Goal: Task Accomplishment & Management: Use online tool/utility

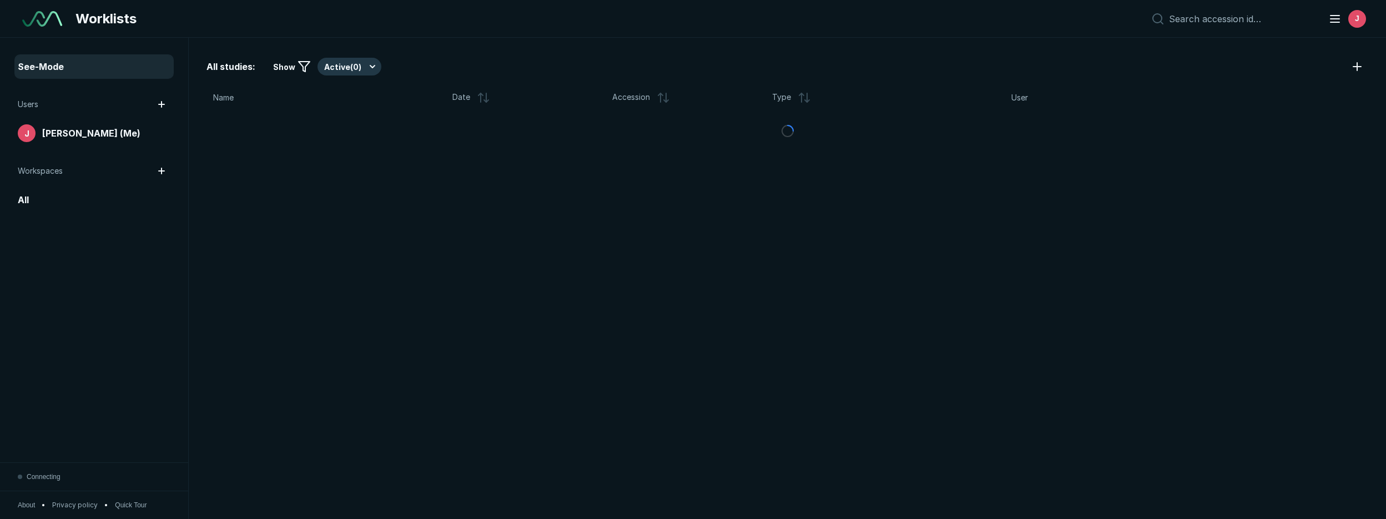
scroll to position [3570, 7667]
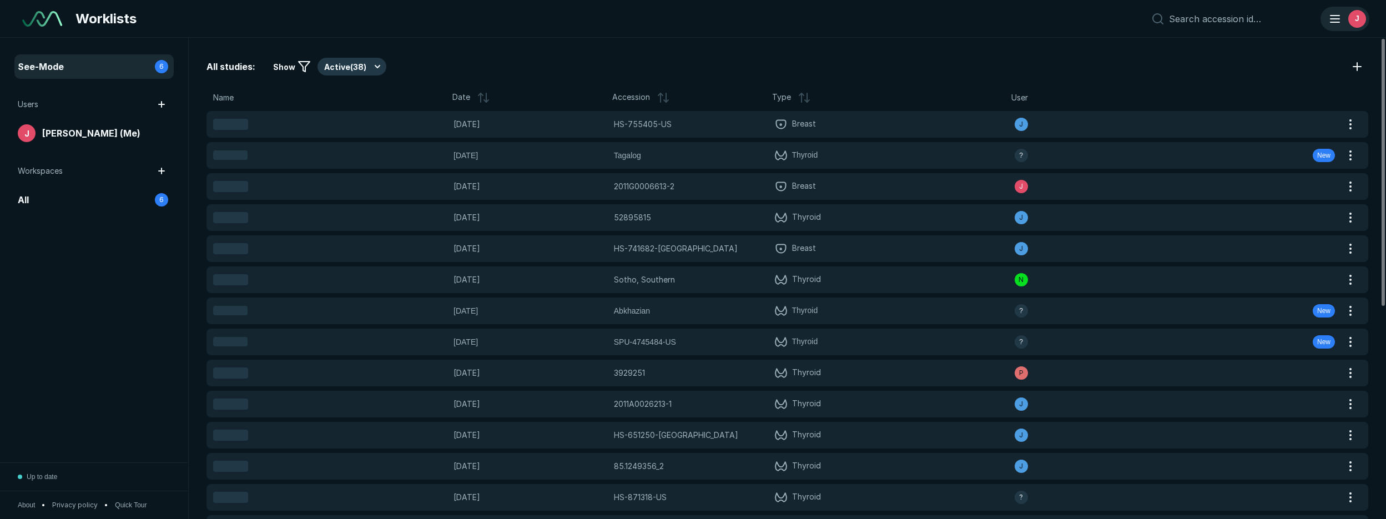
click at [1357, 26] on div "J" at bounding box center [1358, 19] width 18 height 18
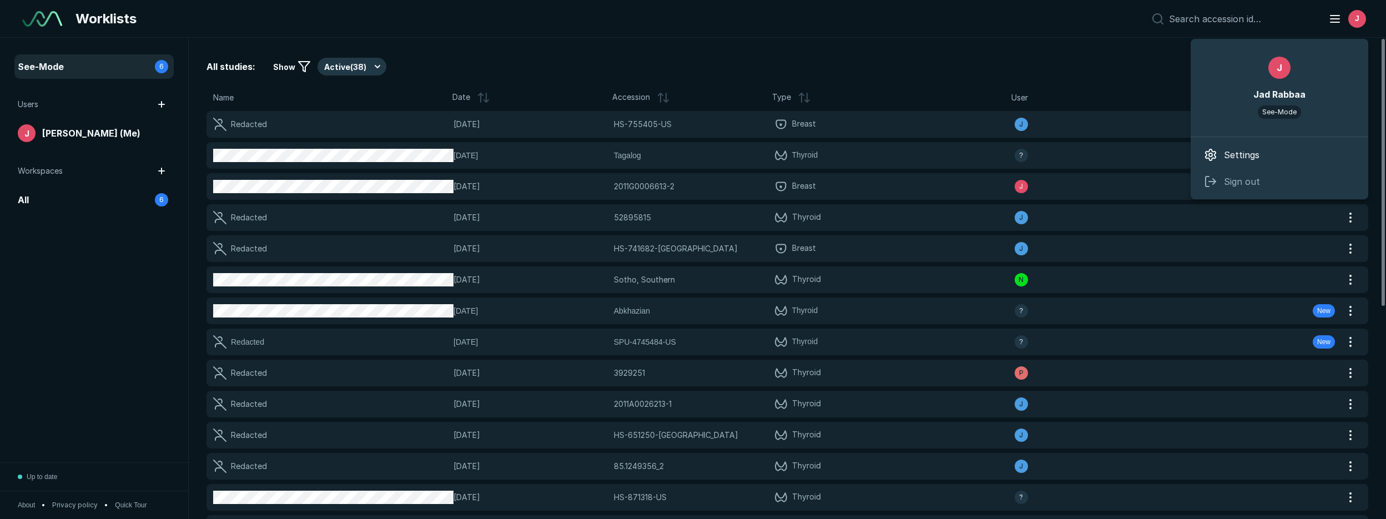
click at [1123, 84] on div "All studies: Show Active ( 38 ) Name Date Accession Type User Redacted 13-APR-2…" at bounding box center [788, 278] width 1198 height 481
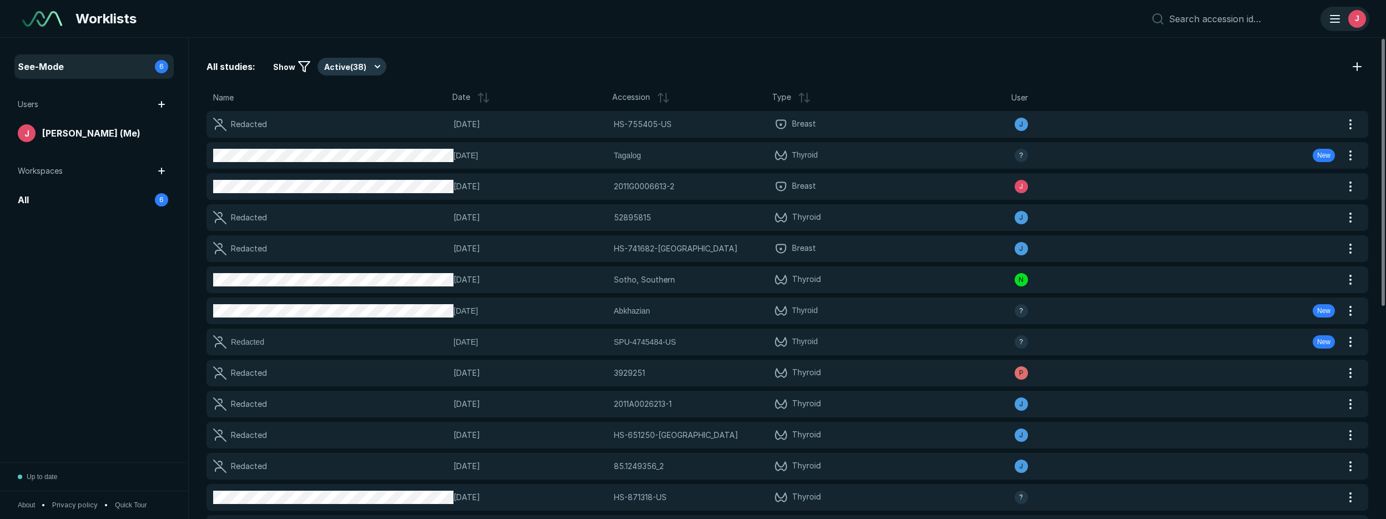
click at [1340, 26] on div "J" at bounding box center [1345, 19] width 47 height 22
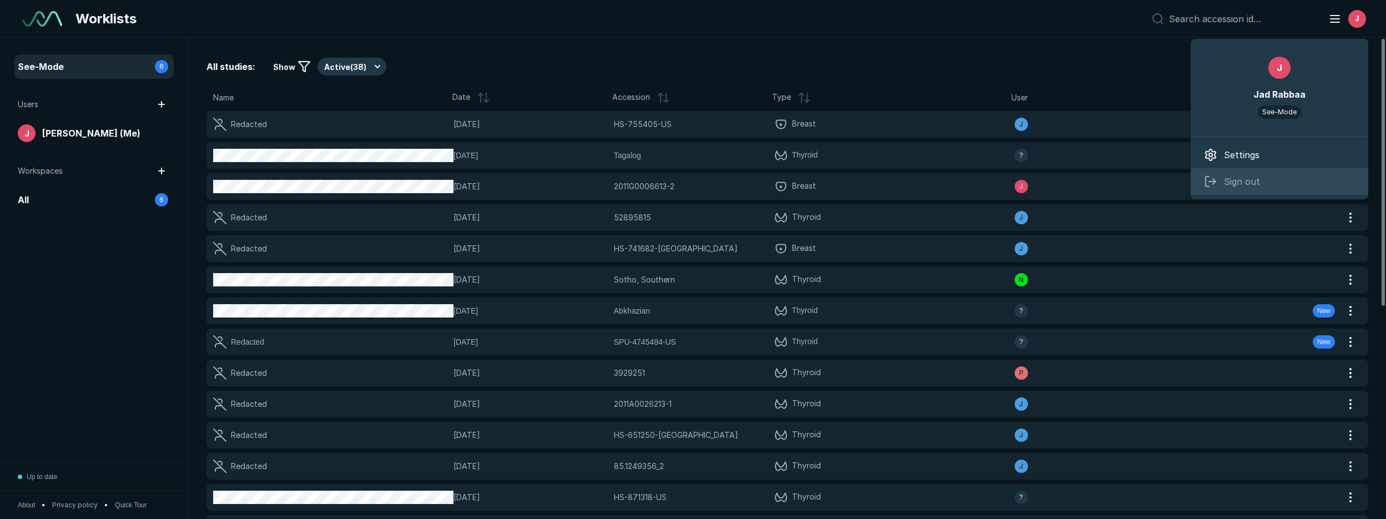
click at [1247, 179] on span "Sign out" at bounding box center [1242, 181] width 36 height 13
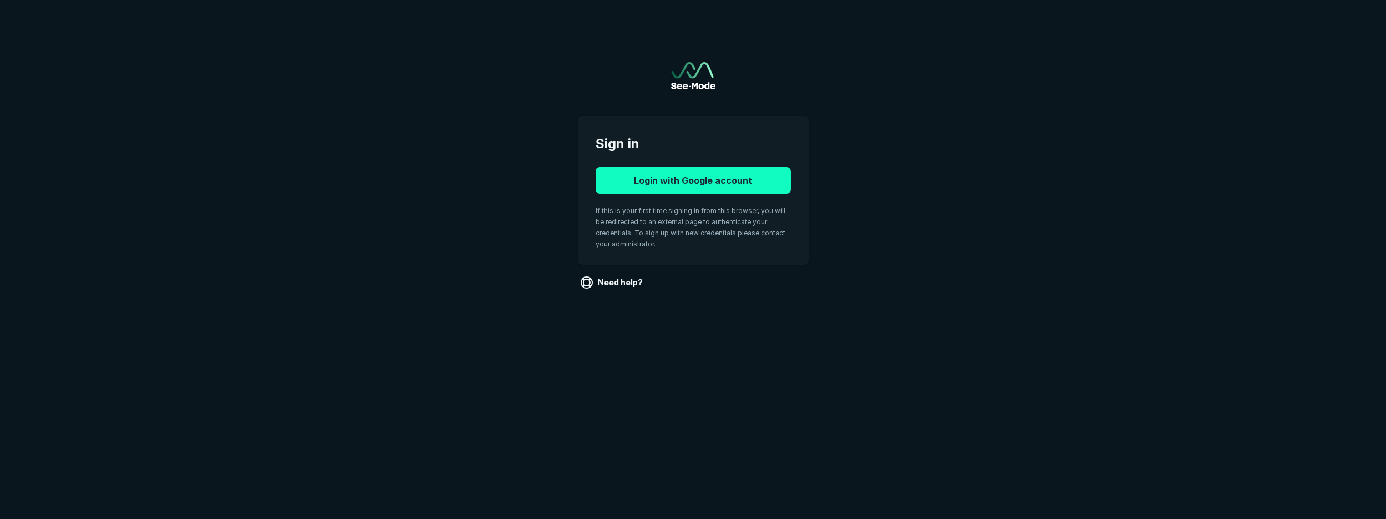
click at [721, 183] on button "Login with Google account" at bounding box center [693, 180] width 195 height 27
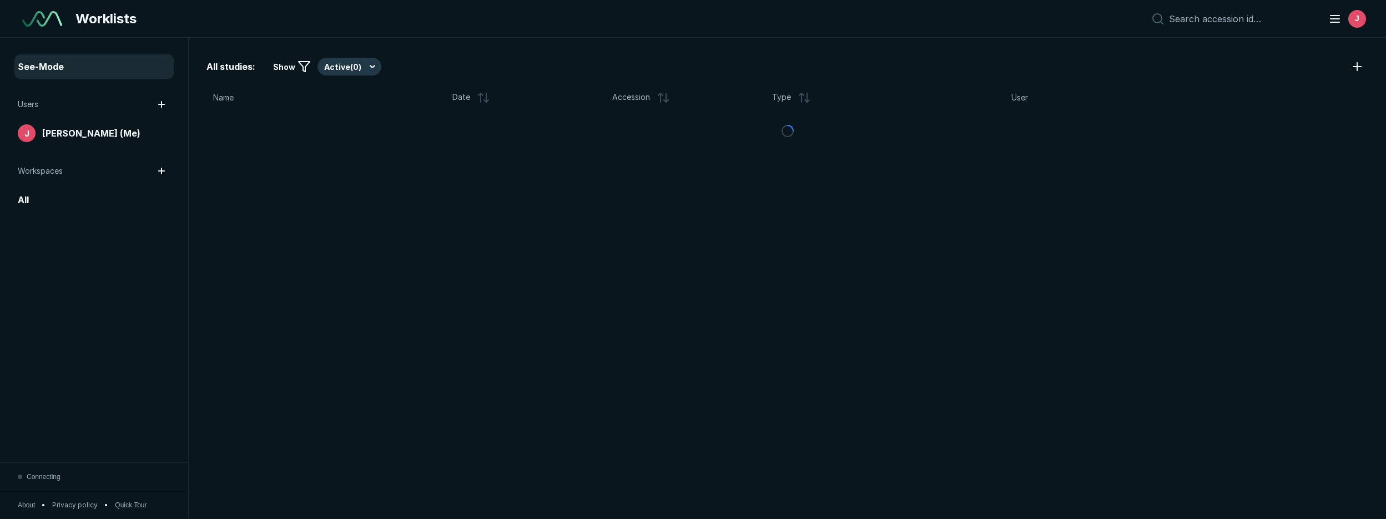
scroll to position [3392, 6639]
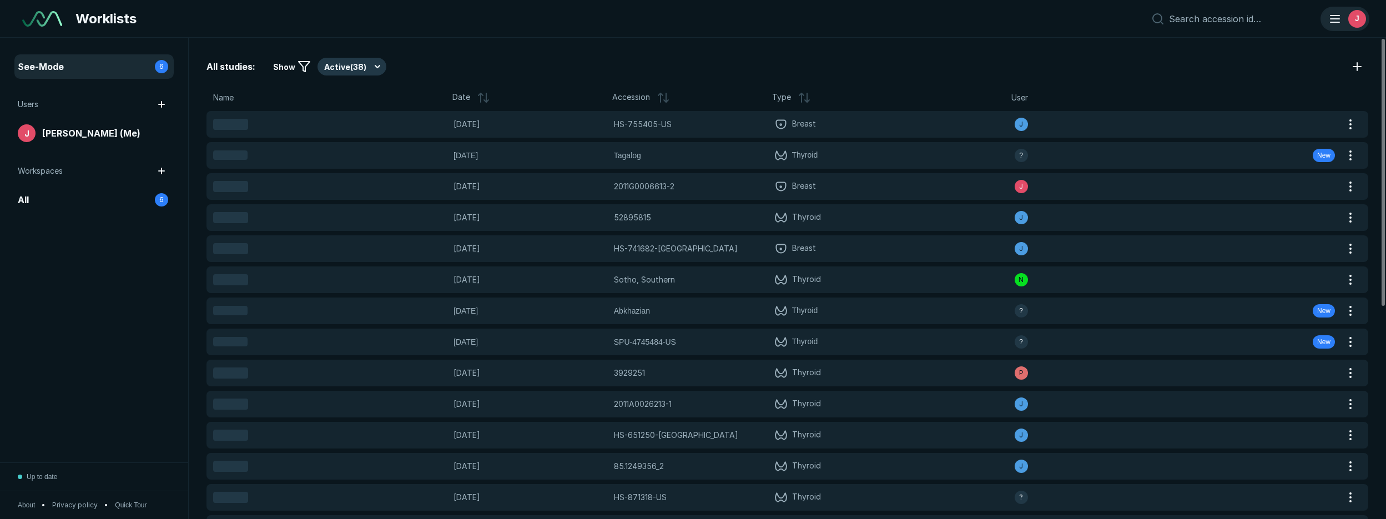
click at [1341, 17] on icon "button" at bounding box center [1335, 18] width 13 height 13
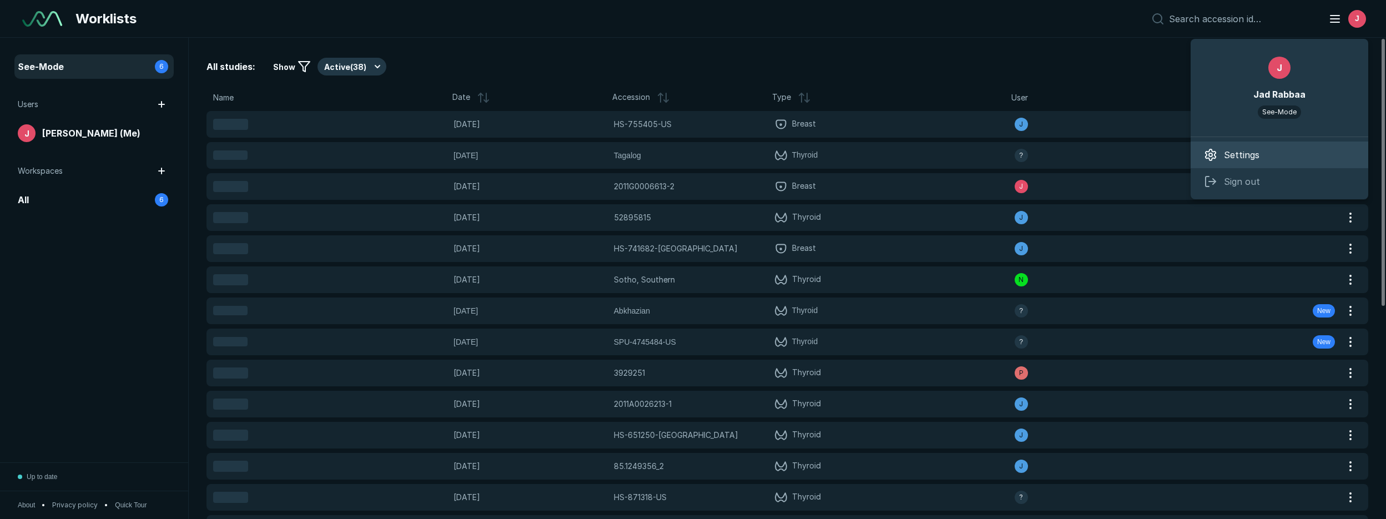
click at [1224, 158] on span "Settings" at bounding box center [1242, 154] width 36 height 13
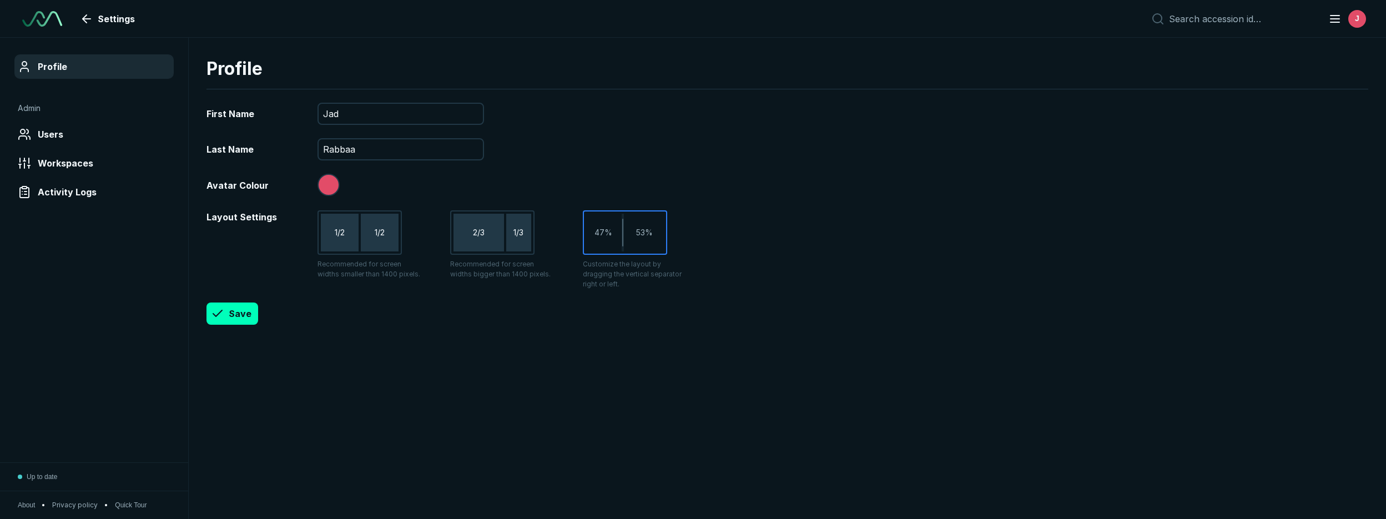
scroll to position [3392, 6639]
click at [1342, 22] on div "J" at bounding box center [1345, 19] width 47 height 22
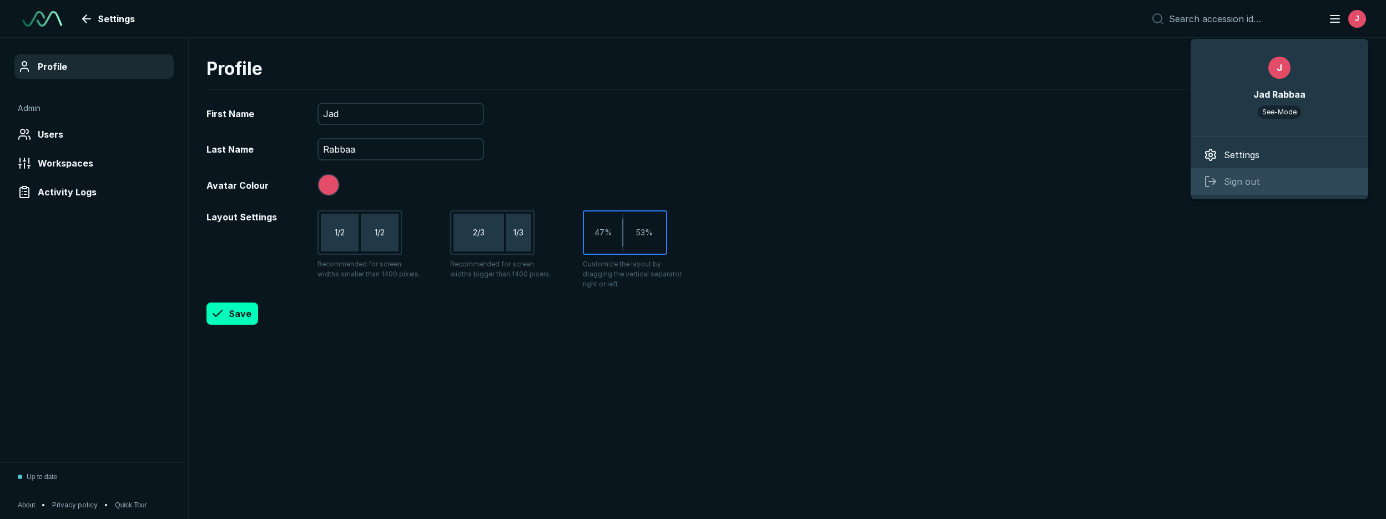
click at [1224, 186] on span "Sign out" at bounding box center [1242, 181] width 36 height 13
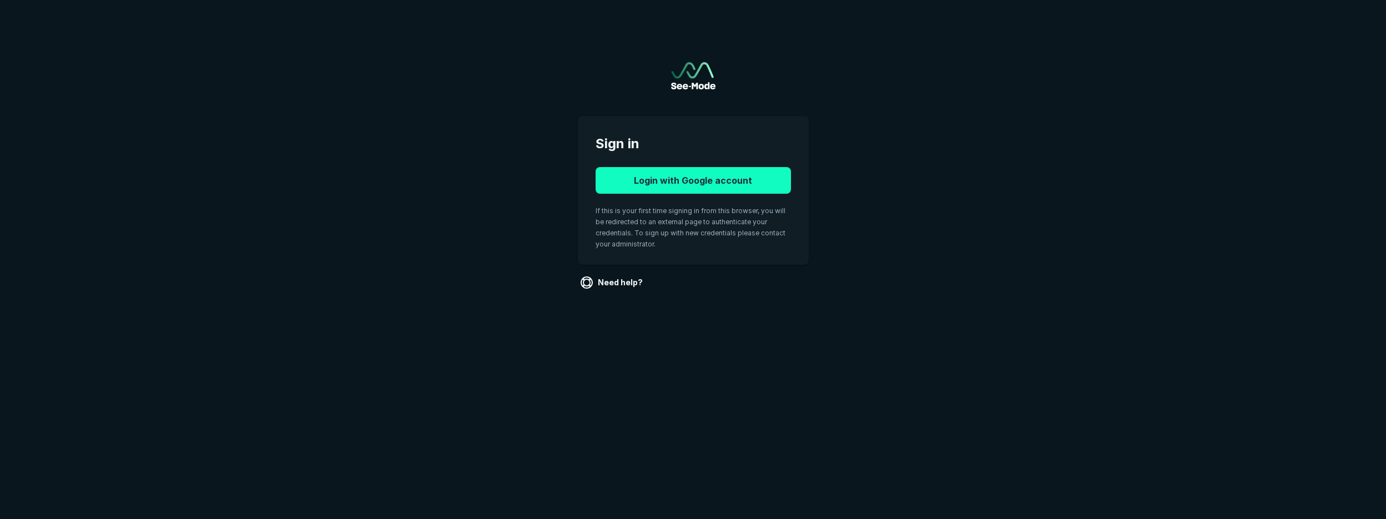
click at [684, 192] on button "Login with Google account" at bounding box center [693, 180] width 195 height 27
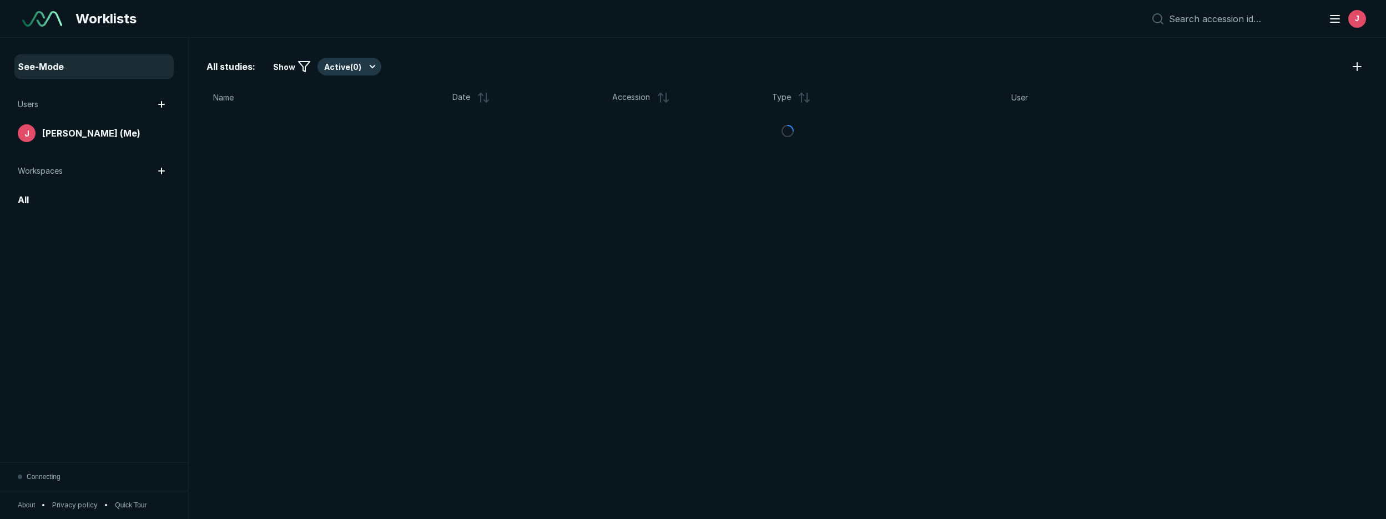
scroll to position [3392, 6639]
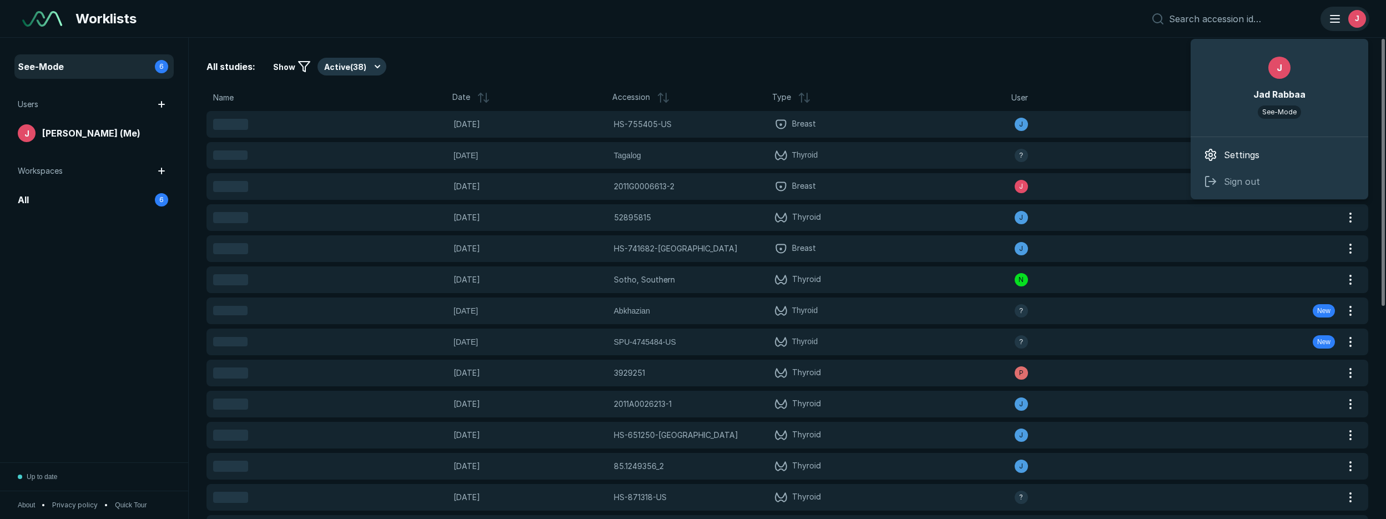
click at [1339, 27] on div "J" at bounding box center [1345, 19] width 47 height 22
click at [1242, 149] on span "Settings" at bounding box center [1242, 154] width 36 height 13
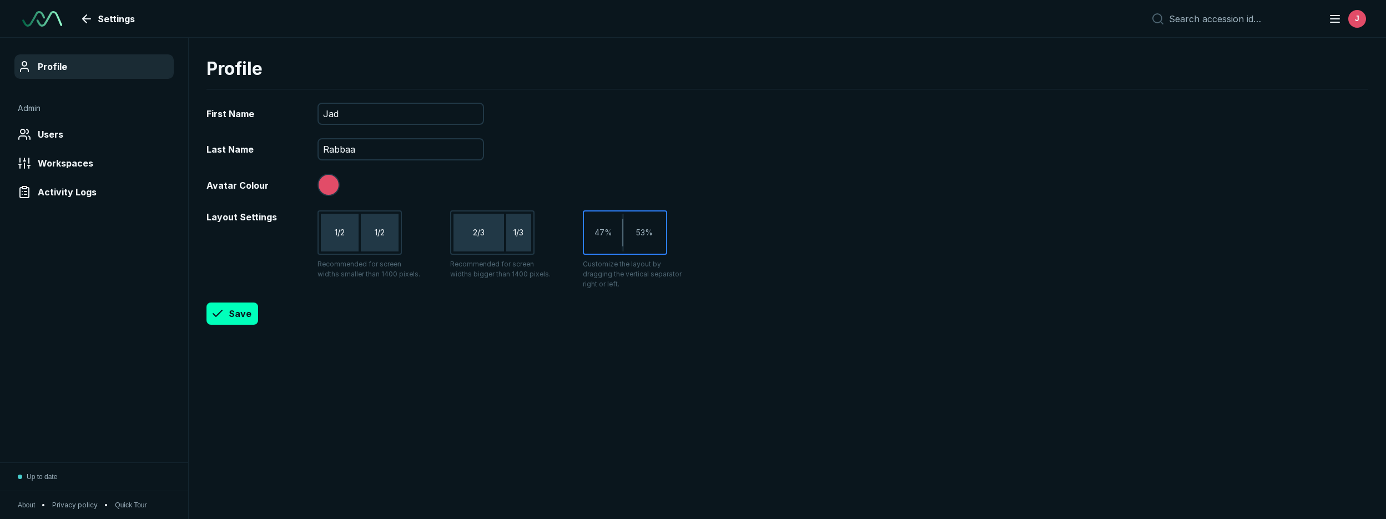
scroll to position [3392, 6639]
click at [1336, 26] on div "J" at bounding box center [1345, 19] width 47 height 22
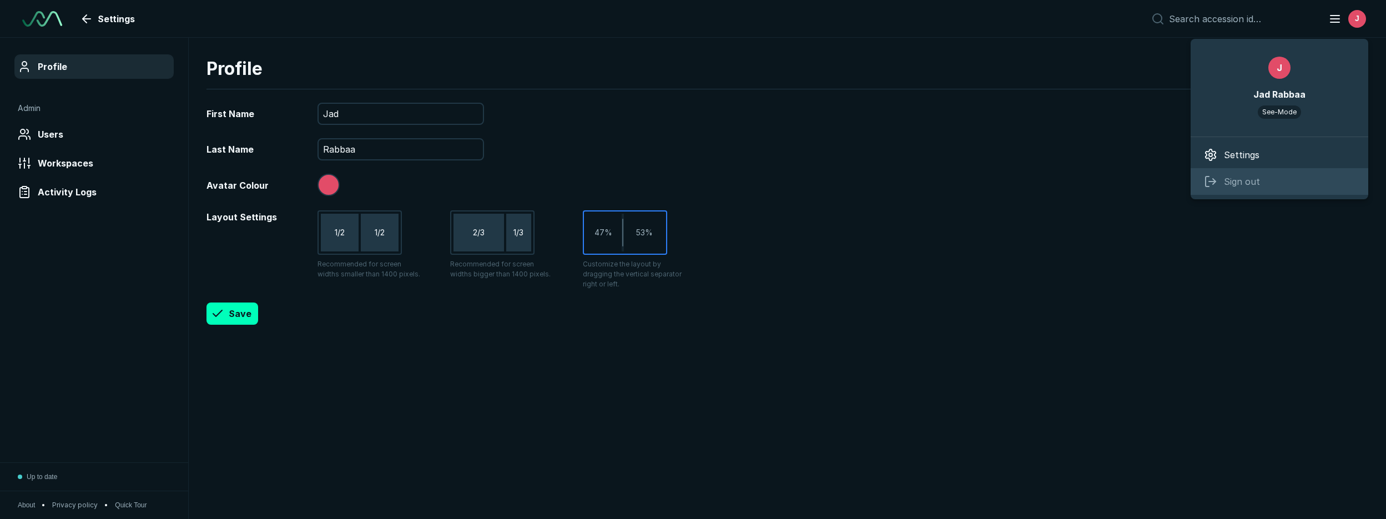
click at [1233, 180] on span "Sign out" at bounding box center [1242, 181] width 36 height 13
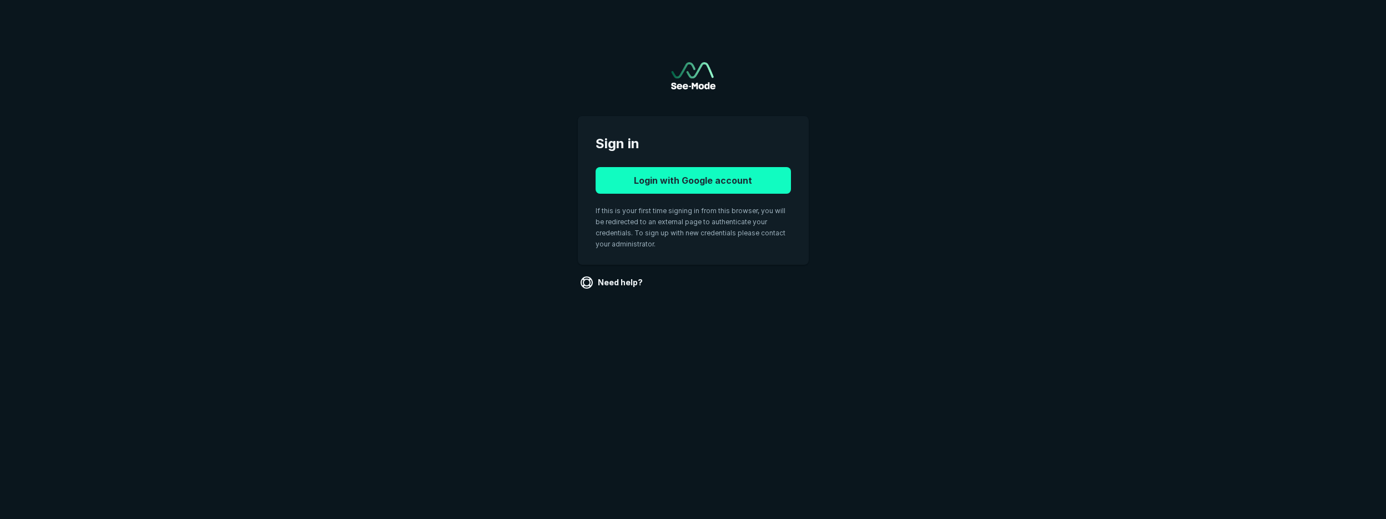
click at [700, 184] on button "Login with Google account" at bounding box center [693, 180] width 195 height 27
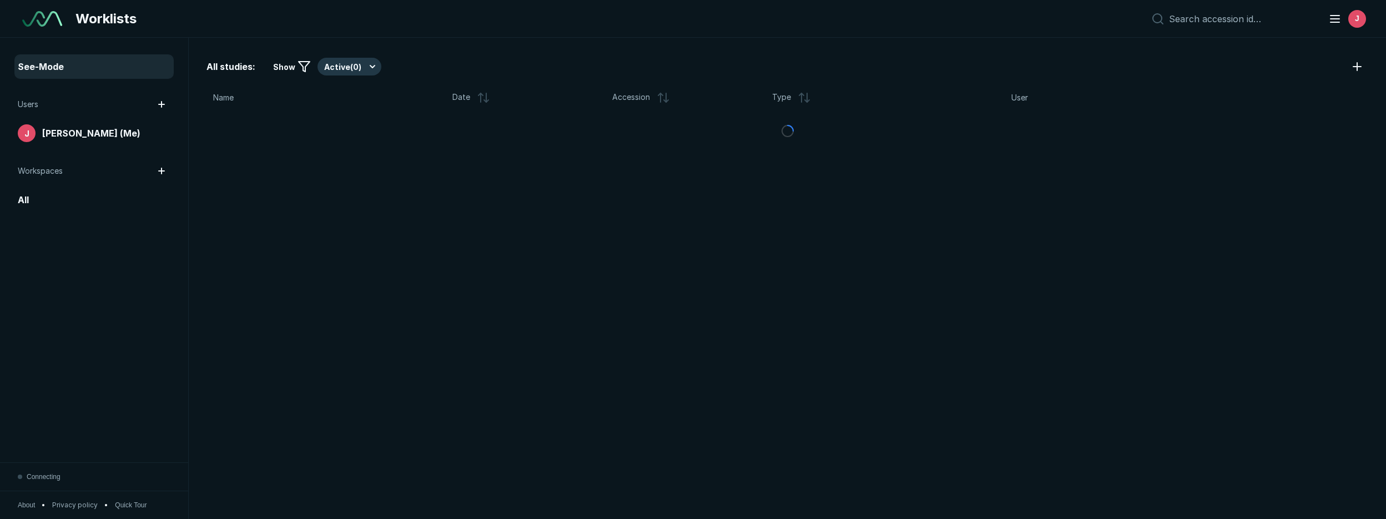
scroll to position [3570, 7667]
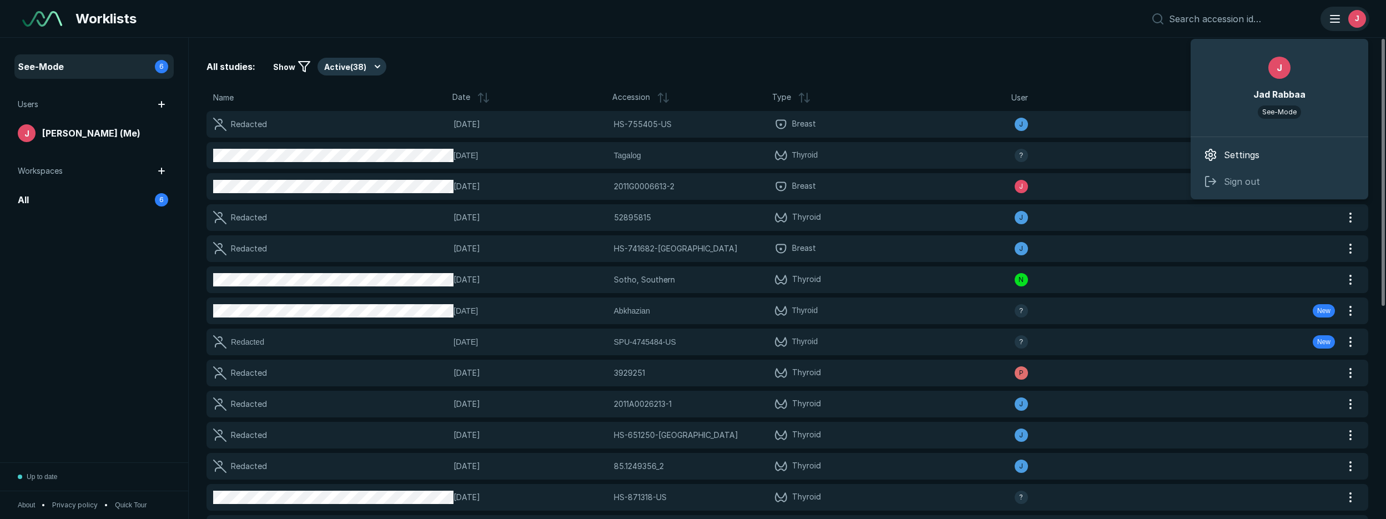
click at [1335, 22] on line "button" at bounding box center [1335, 22] width 9 height 0
click at [1336, 22] on line "button" at bounding box center [1335, 22] width 9 height 0
click at [1332, 23] on icon "button" at bounding box center [1335, 18] width 13 height 13
click at [1167, 92] on div "User" at bounding box center [1092, 98] width 160 height 12
click at [1348, 27] on div "J" at bounding box center [1345, 19] width 47 height 22
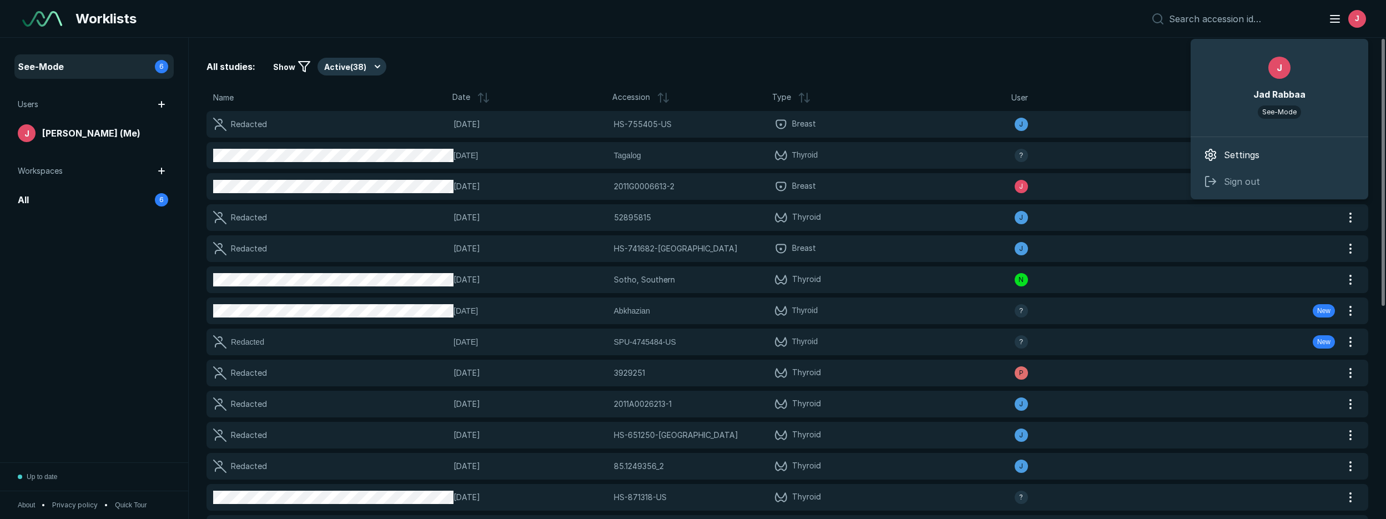
click at [877, 77] on div "All studies: Show Active ( 38 )" at bounding box center [788, 67] width 1162 height 22
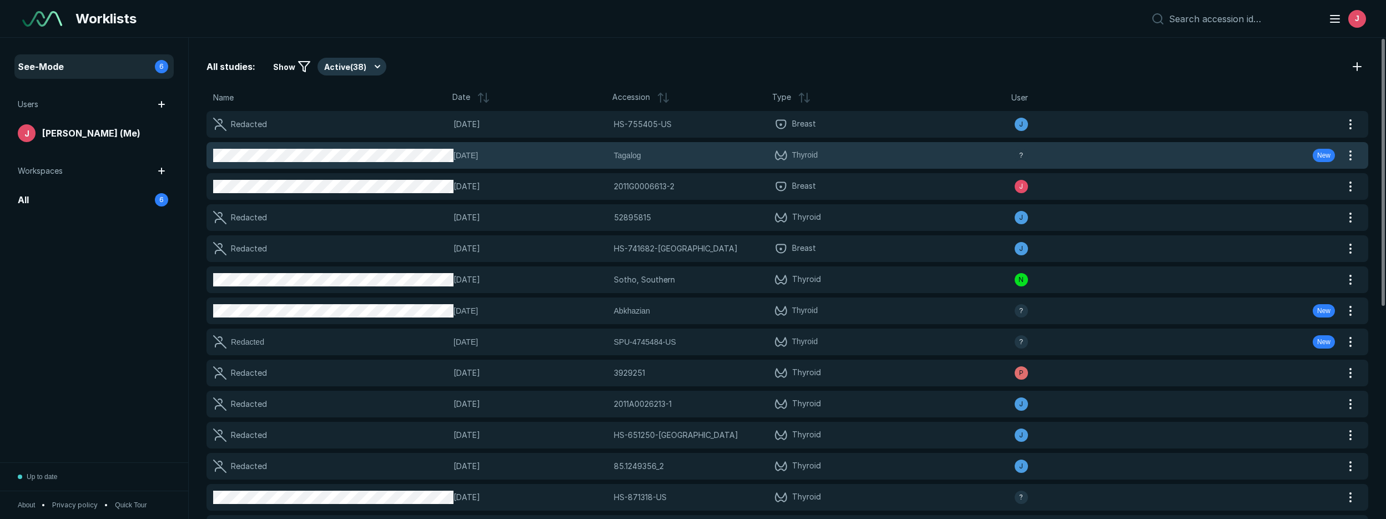
click at [825, 157] on span "Thyroid" at bounding box center [895, 155] width 240 height 13
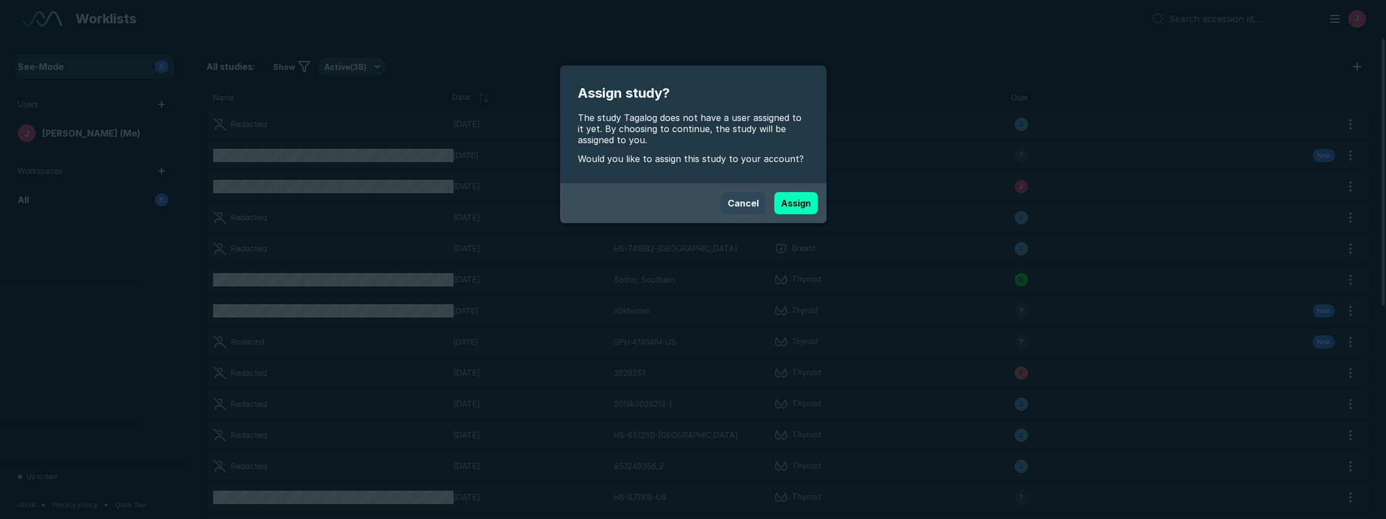
click at [752, 203] on button "Cancel" at bounding box center [743, 203] width 44 height 22
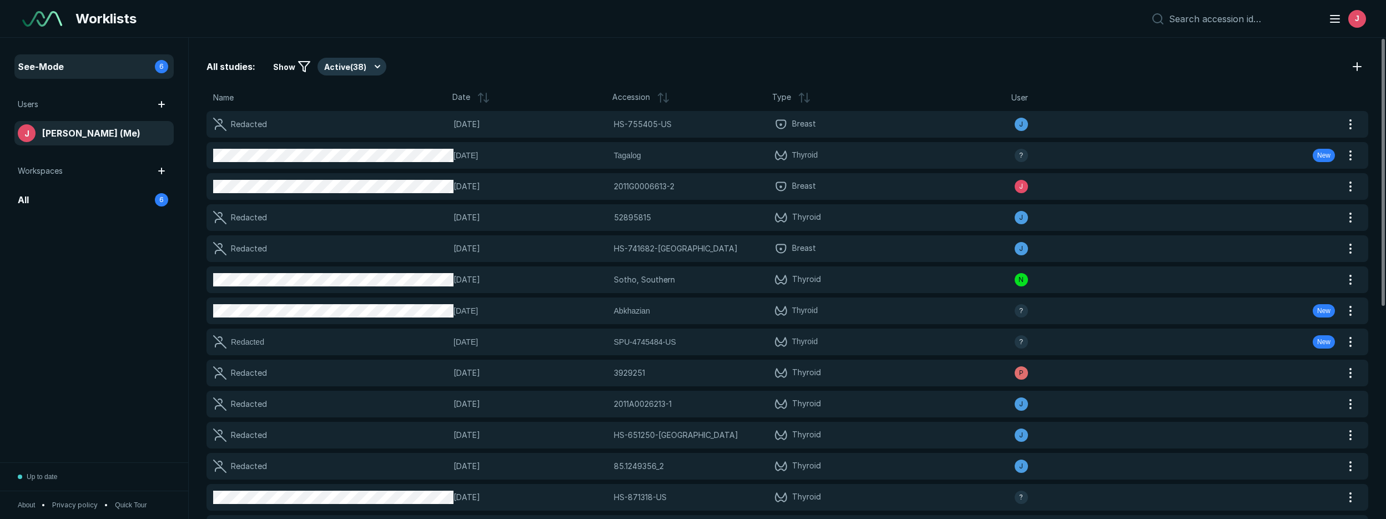
click at [140, 139] on div "J Jad Rabbaa (Me)" at bounding box center [94, 133] width 153 height 18
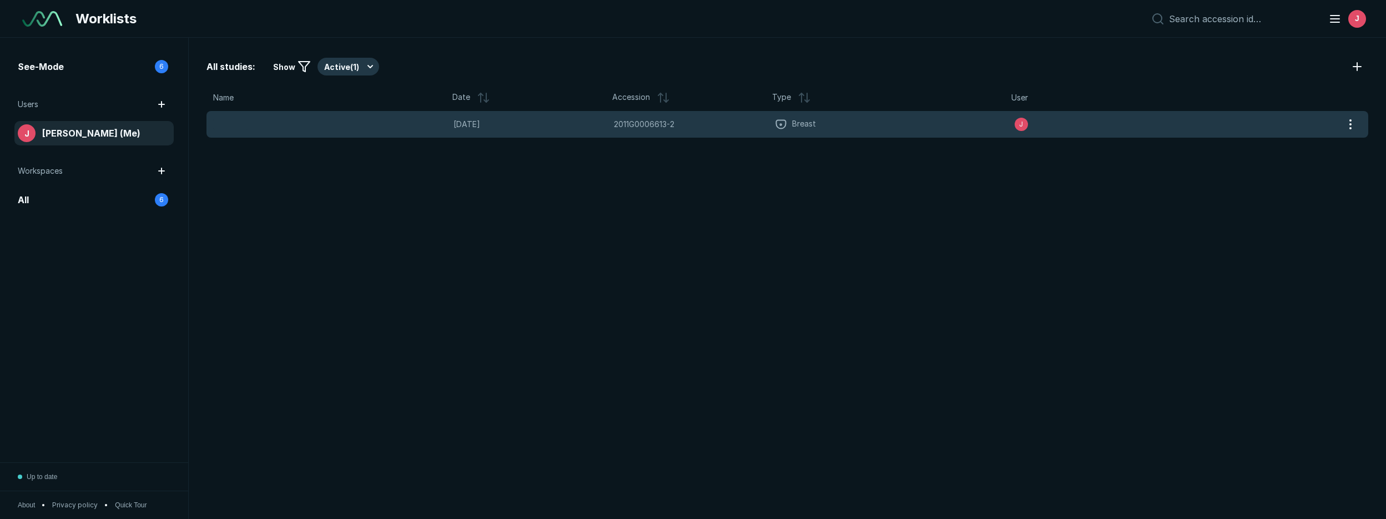
click at [836, 123] on span "Breast" at bounding box center [895, 124] width 240 height 13
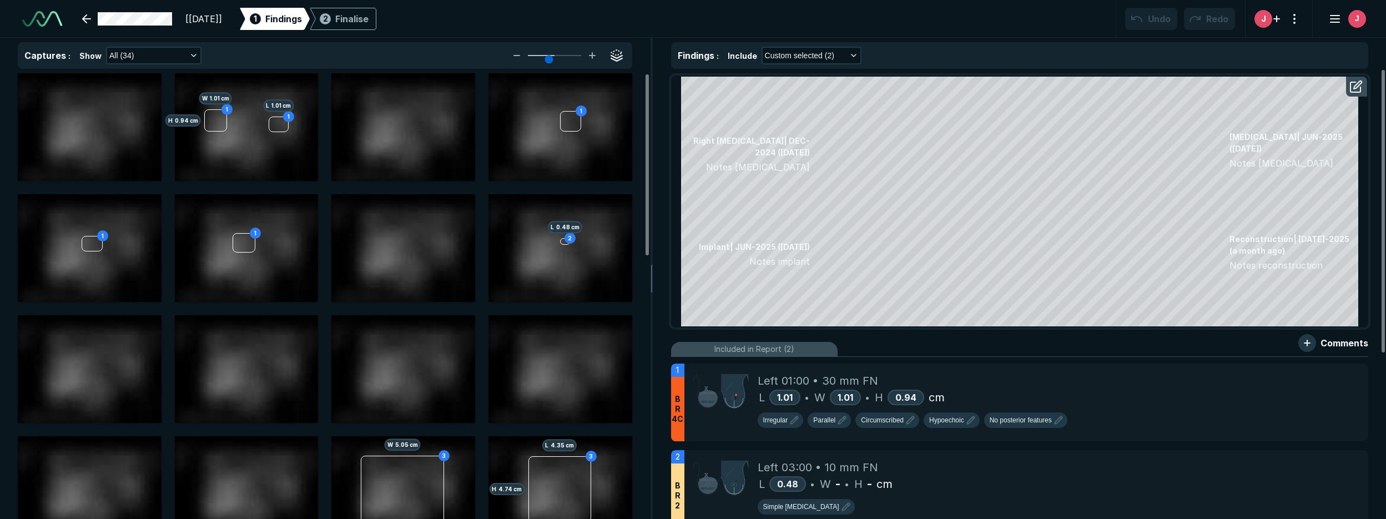
scroll to position [2528, 4557]
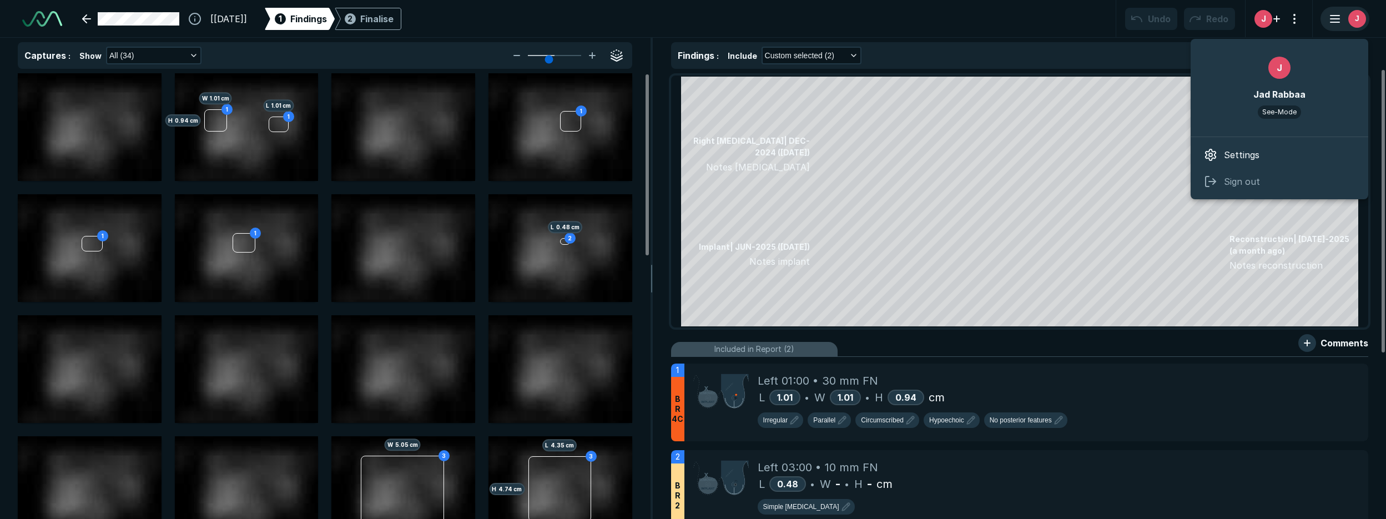
click at [1338, 28] on div "J" at bounding box center [1345, 19] width 47 height 22
click at [1334, 27] on div "J" at bounding box center [1345, 19] width 47 height 22
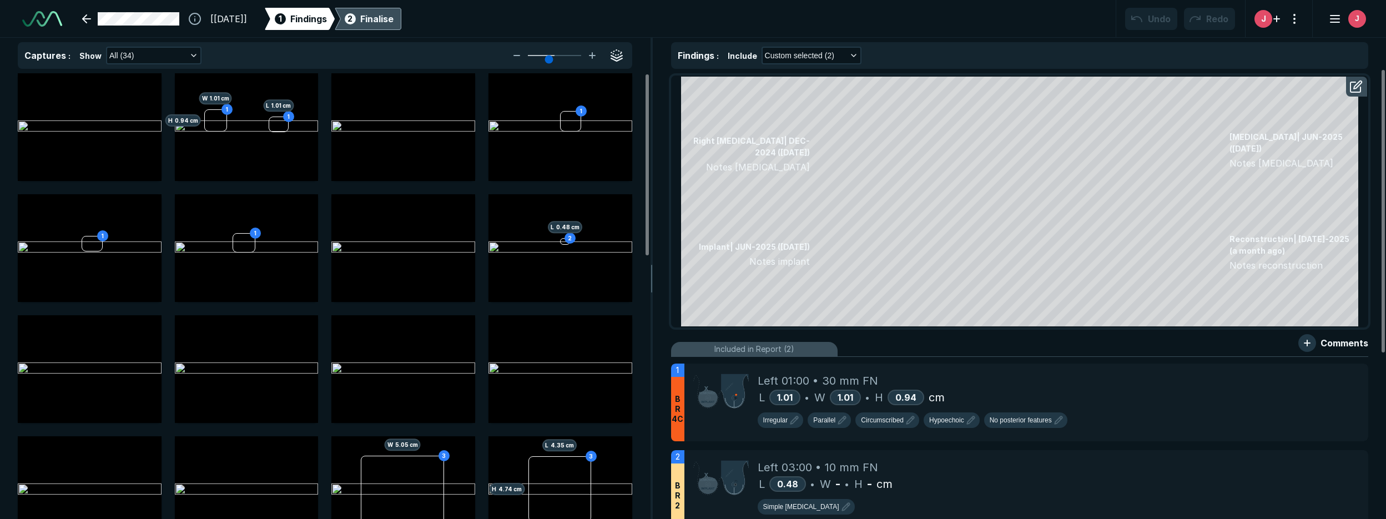
click at [394, 22] on div "Finalise" at bounding box center [376, 18] width 33 height 13
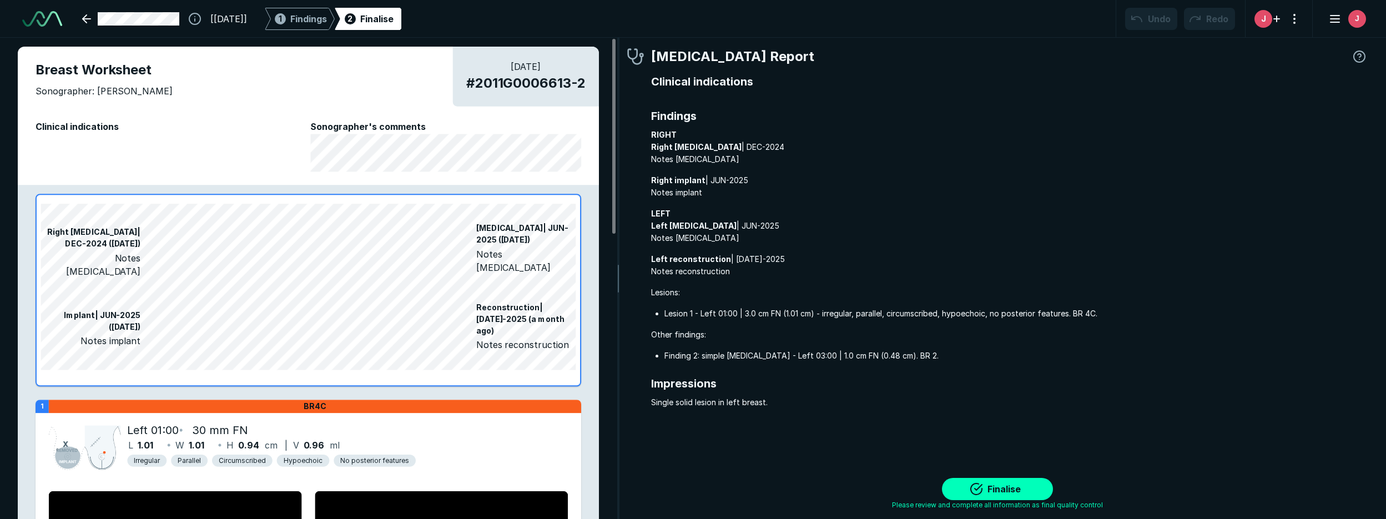
scroll to position [3530, 4748]
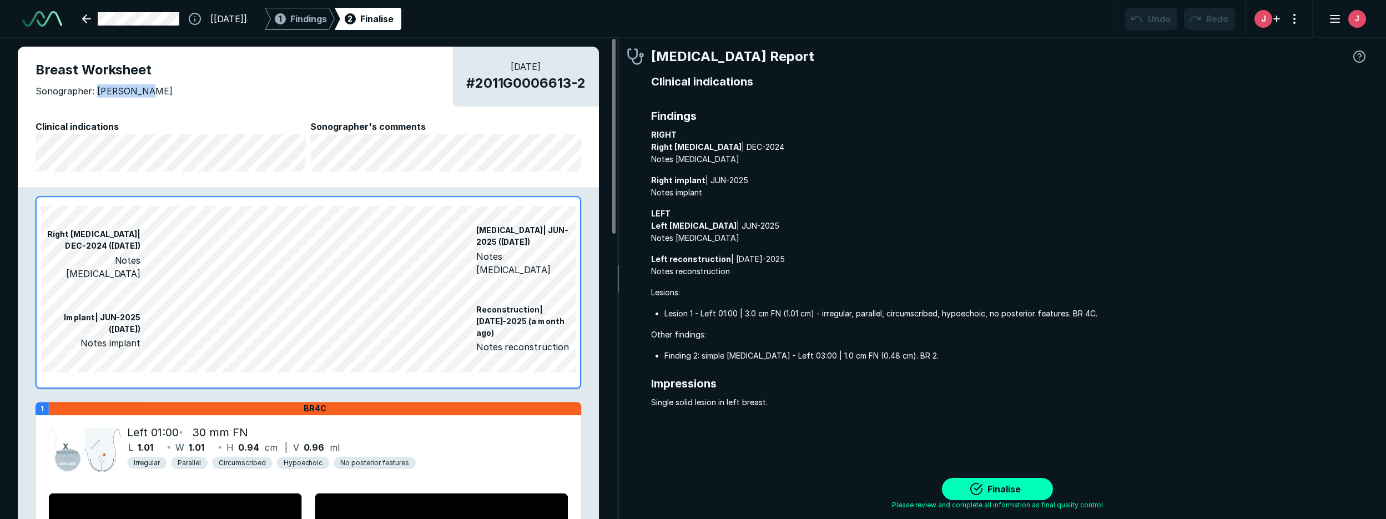
drag, startPoint x: 95, startPoint y: 90, endPoint x: 146, endPoint y: 89, distance: 51.1
click at [145, 89] on div "Sonographer: Jad Rabbaa" at bounding box center [309, 94] width 546 height 20
click at [142, 87] on span "Sonographer: Jad Rabbaa" at bounding box center [104, 90] width 137 height 13
click at [147, 93] on div "Sonographer: Jad Rabbaa" at bounding box center [309, 94] width 546 height 20
drag, startPoint x: 95, startPoint y: 99, endPoint x: 106, endPoint y: 97, distance: 11.3
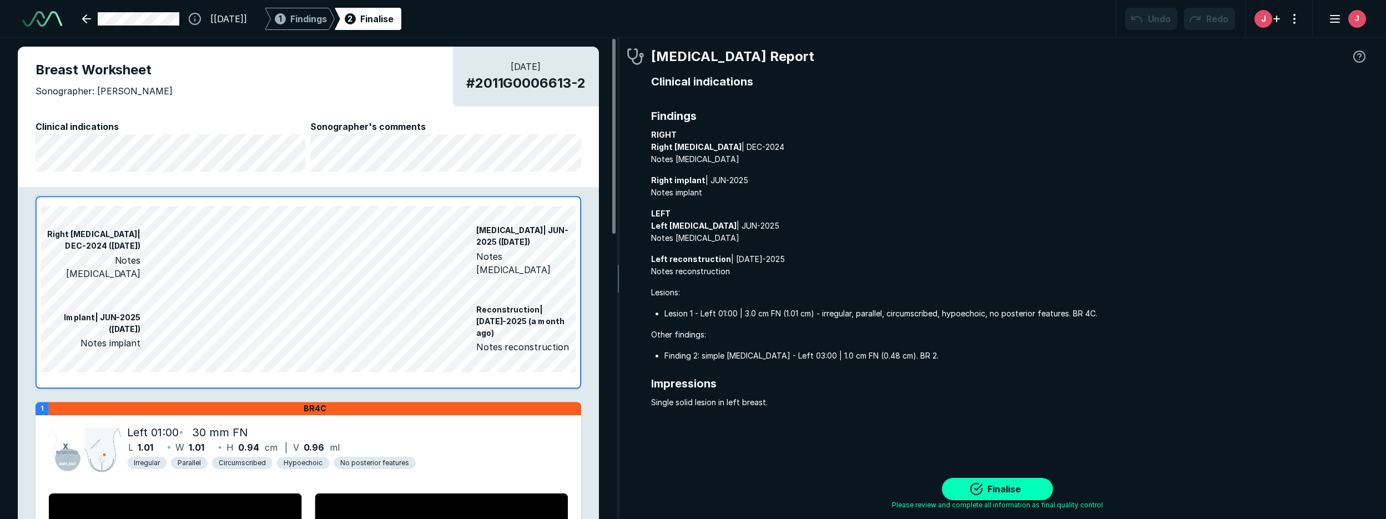
click at [103, 98] on div "Sonographer: Jad Rabbaa" at bounding box center [309, 94] width 546 height 20
drag, startPoint x: 96, startPoint y: 94, endPoint x: 135, endPoint y: 96, distance: 38.9
click at [135, 96] on span "Sonographer: Jad Rabbaa" at bounding box center [104, 90] width 137 height 13
click at [157, 92] on div "Sonographer: Jad Rabbaa" at bounding box center [309, 94] width 546 height 20
drag, startPoint x: 146, startPoint y: 91, endPoint x: 108, endPoint y: 89, distance: 37.8
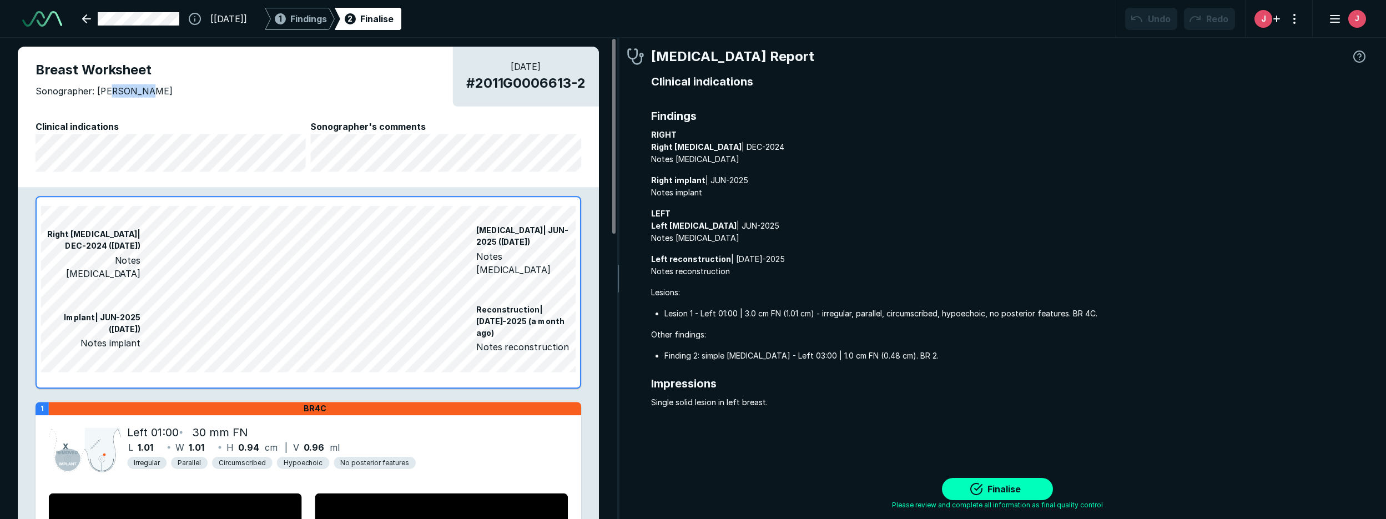
click at [108, 89] on div "Sonographer: Jad Rabbaa" at bounding box center [309, 94] width 546 height 20
click at [124, 89] on span "Sonographer: Jad Rabbaa" at bounding box center [104, 90] width 137 height 13
drag, startPoint x: 94, startPoint y: 91, endPoint x: 152, endPoint y: 85, distance: 57.5
click at [152, 85] on div "Sonographer: Jad Rabbaa" at bounding box center [309, 94] width 546 height 20
click at [108, 86] on span "Sonographer: Jad Rabbaa" at bounding box center [104, 90] width 137 height 13
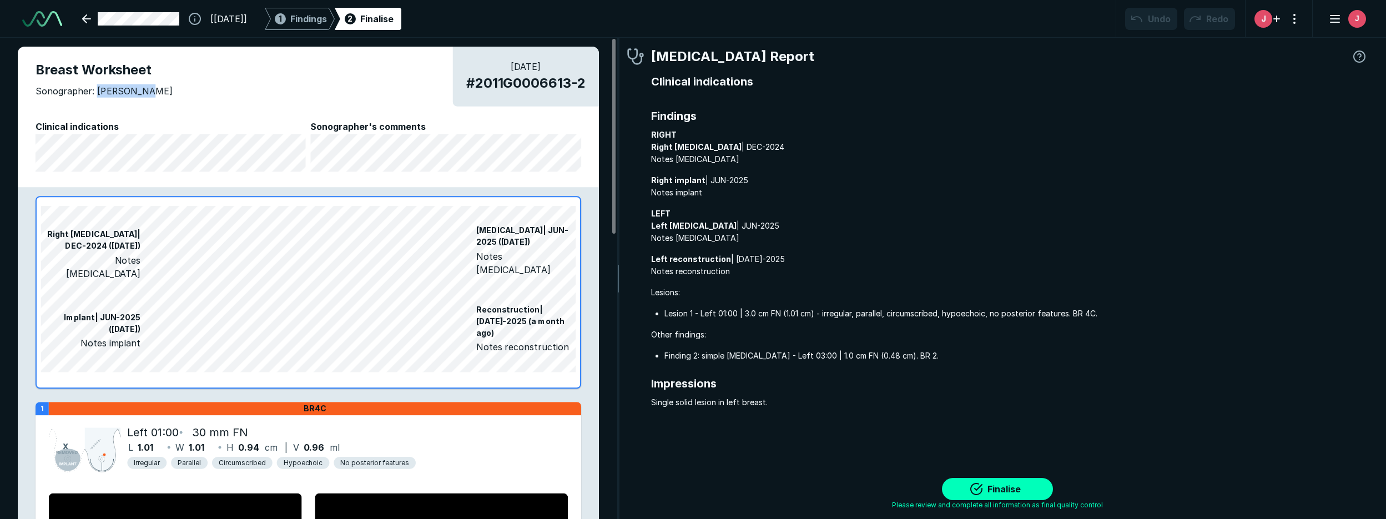
drag, startPoint x: 95, startPoint y: 93, endPoint x: 147, endPoint y: 84, distance: 52.4
click at [147, 84] on div "Sonographer: Jad Rabbaa" at bounding box center [309, 94] width 546 height 20
click at [148, 90] on div "Sonographer: Jad Rabbaa" at bounding box center [309, 94] width 546 height 20
click at [149, 94] on div "Sonographer: Jad Rabbaa" at bounding box center [309, 94] width 546 height 20
drag, startPoint x: 99, startPoint y: 92, endPoint x: 139, endPoint y: 92, distance: 39.4
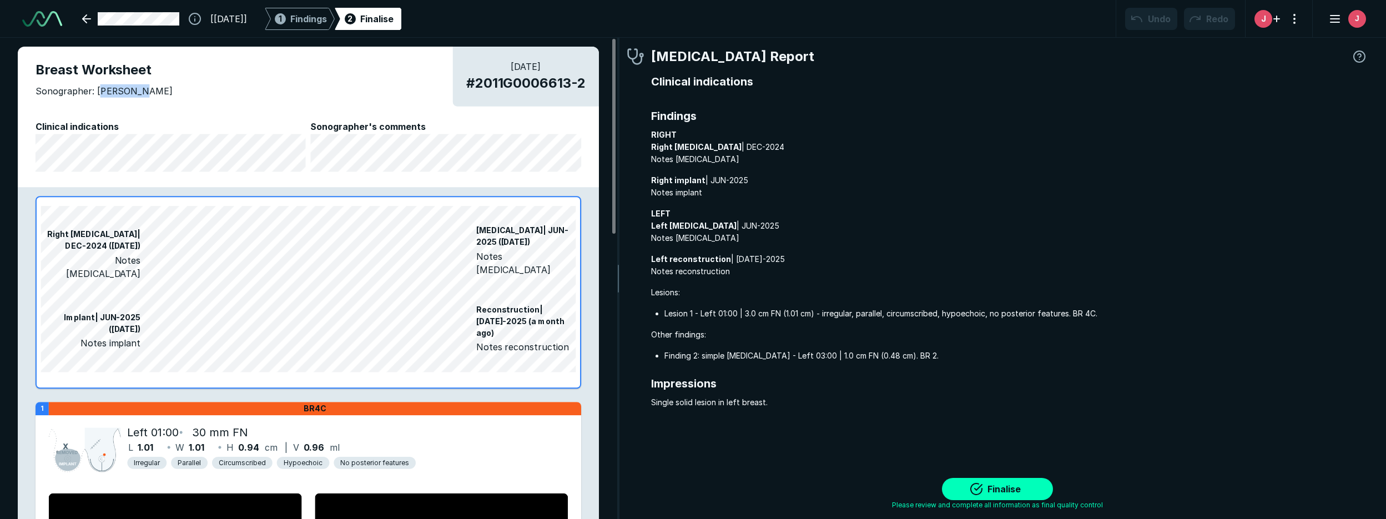
click at [139, 92] on span "Sonographer: Jad Rabbaa" at bounding box center [104, 90] width 137 height 13
click at [129, 84] on span "Sonographer: Jad Rabbaa" at bounding box center [104, 90] width 137 height 13
drag, startPoint x: 94, startPoint y: 93, endPoint x: 128, endPoint y: 91, distance: 33.9
click at [128, 91] on span "Sonographer: Jad Rabbaa" at bounding box center [104, 90] width 137 height 13
click at [145, 92] on div "Sonographer: Jad Rabbaa" at bounding box center [309, 94] width 546 height 20
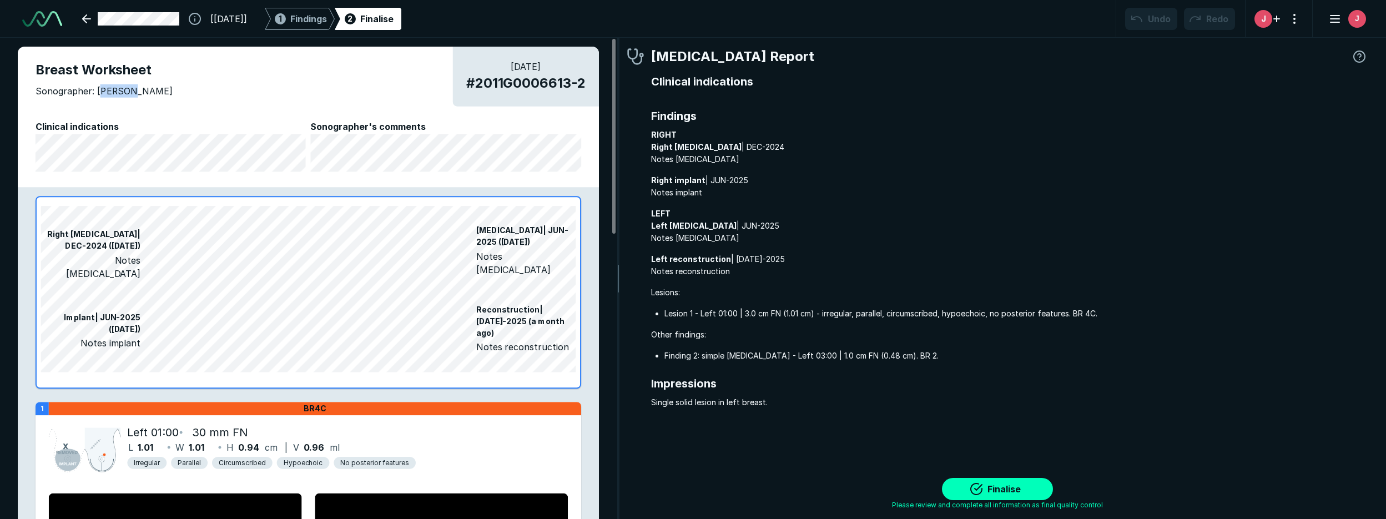
drag, startPoint x: 98, startPoint y: 93, endPoint x: 128, endPoint y: 89, distance: 30.8
click at [128, 89] on span "Sonographer: Jad Rabbaa" at bounding box center [104, 90] width 137 height 13
click at [99, 88] on span "Sonographer: Jad Rabbaa" at bounding box center [104, 90] width 137 height 13
drag, startPoint x: 94, startPoint y: 88, endPoint x: 144, endPoint y: 88, distance: 50.0
click at [144, 88] on span "Sonographer: Jad Rabbaa" at bounding box center [104, 90] width 137 height 13
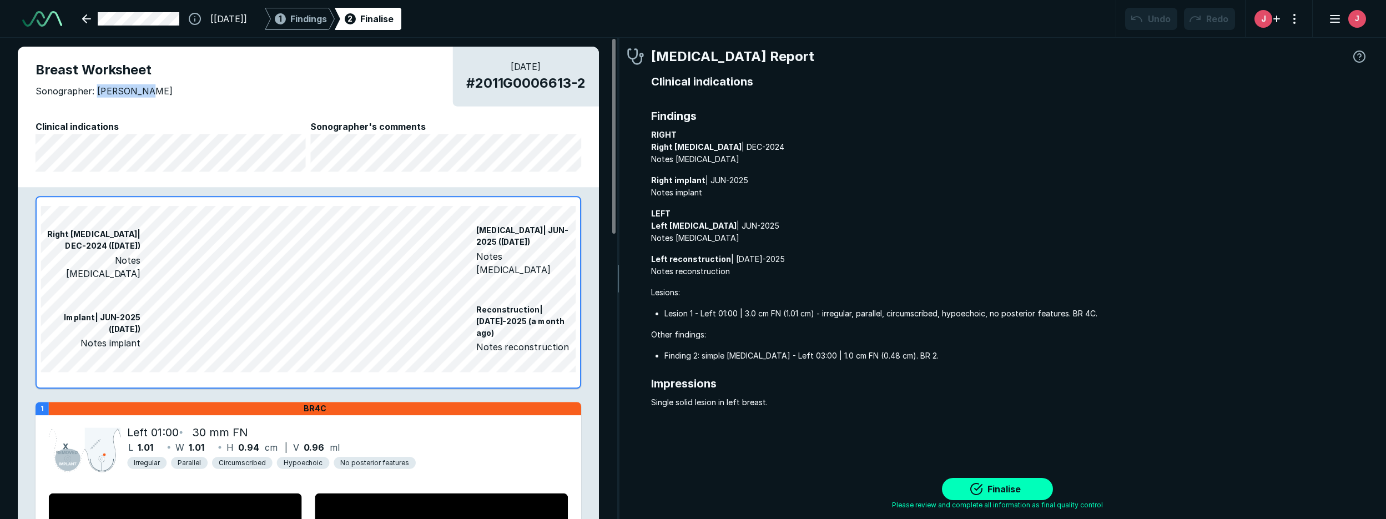
click at [153, 91] on div "Sonographer: Jad Rabbaa" at bounding box center [309, 94] width 546 height 20
click at [1334, 32] on div "[19-MAY-2011] 1 Findings 2 Finalise Undo Redo J J" at bounding box center [693, 19] width 1386 height 38
click at [1337, 23] on icon "button" at bounding box center [1335, 18] width 13 height 13
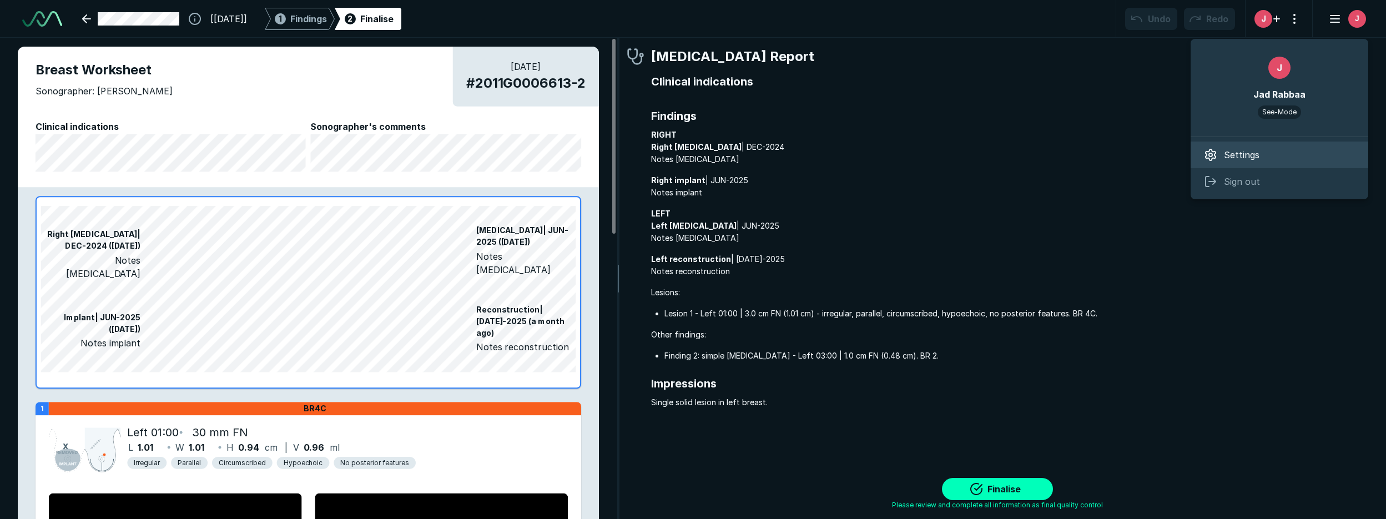
click at [1242, 158] on span "Settings" at bounding box center [1242, 154] width 36 height 13
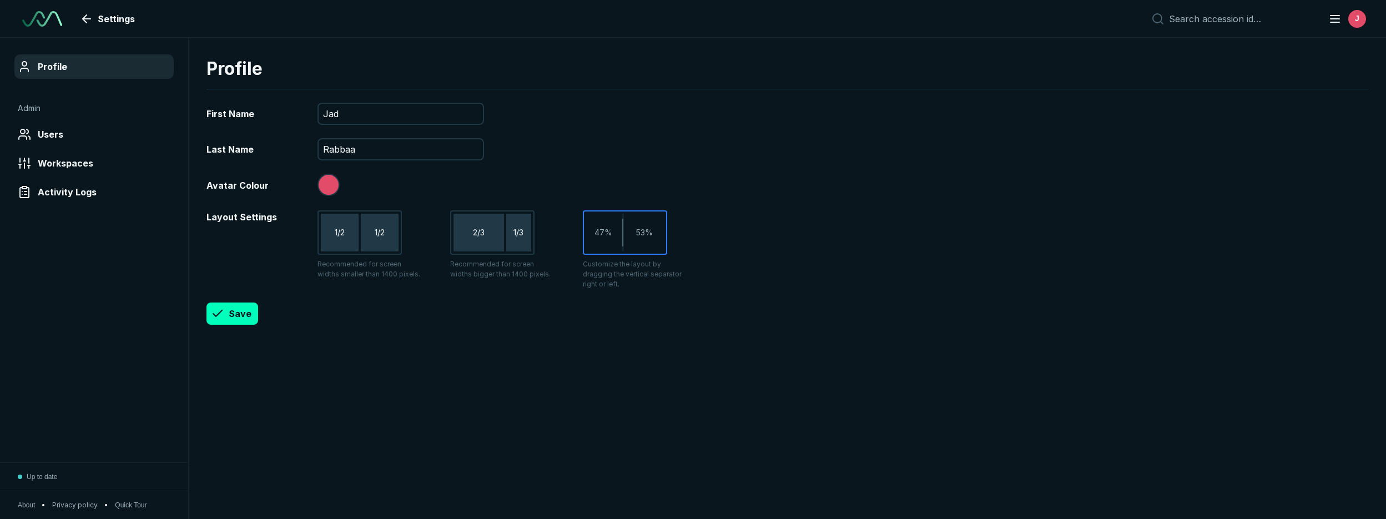
scroll to position [3392, 6639]
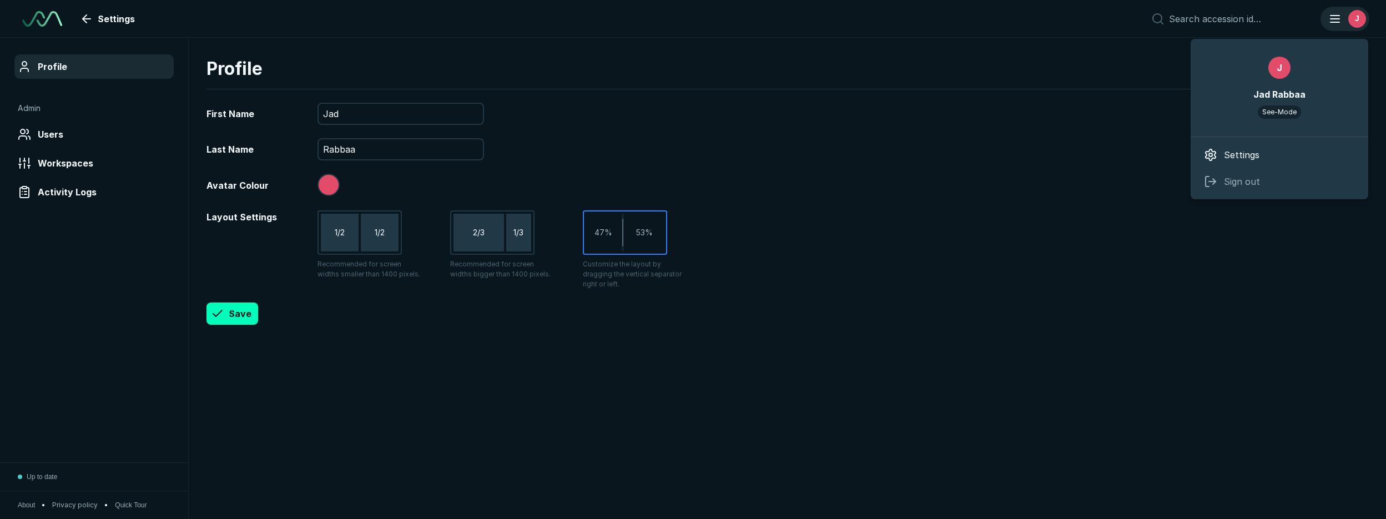
click at [1340, 16] on icon "button" at bounding box center [1335, 18] width 13 height 13
click at [1240, 178] on span "Sign out" at bounding box center [1242, 181] width 36 height 13
